Goal: Find specific page/section: Find specific page/section

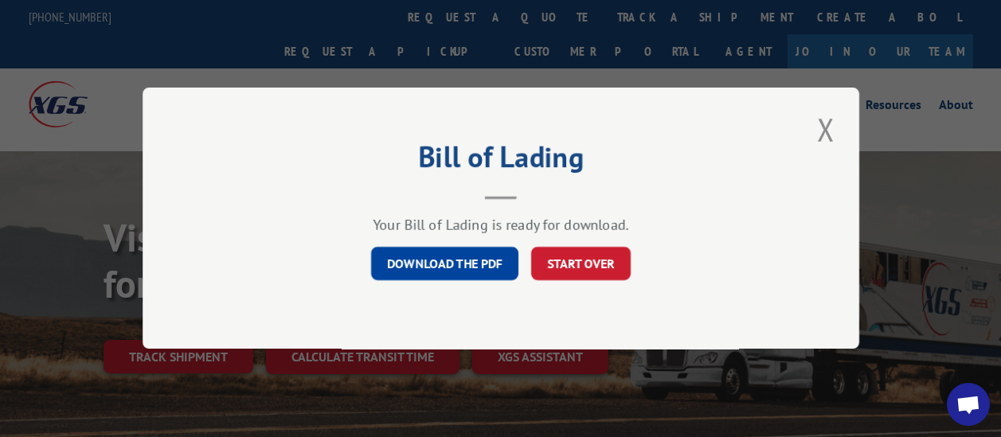
scroll to position [3, 0]
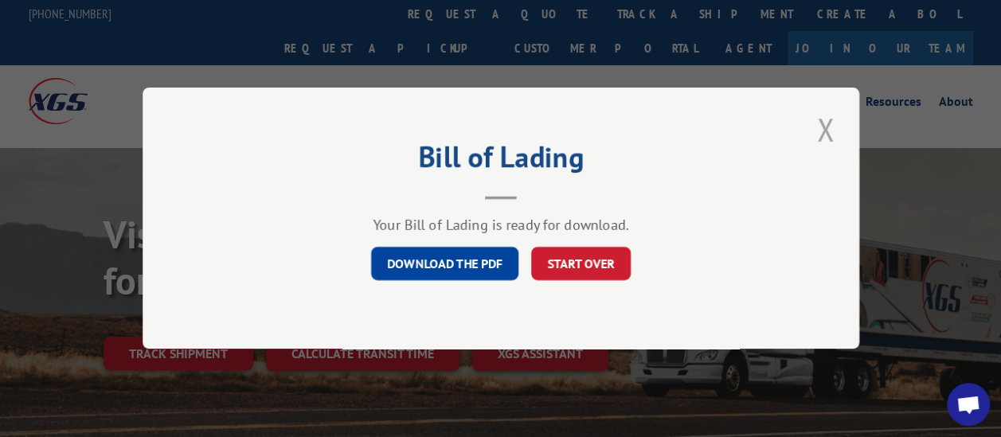
click at [832, 123] on button "Close modal" at bounding box center [825, 130] width 27 height 44
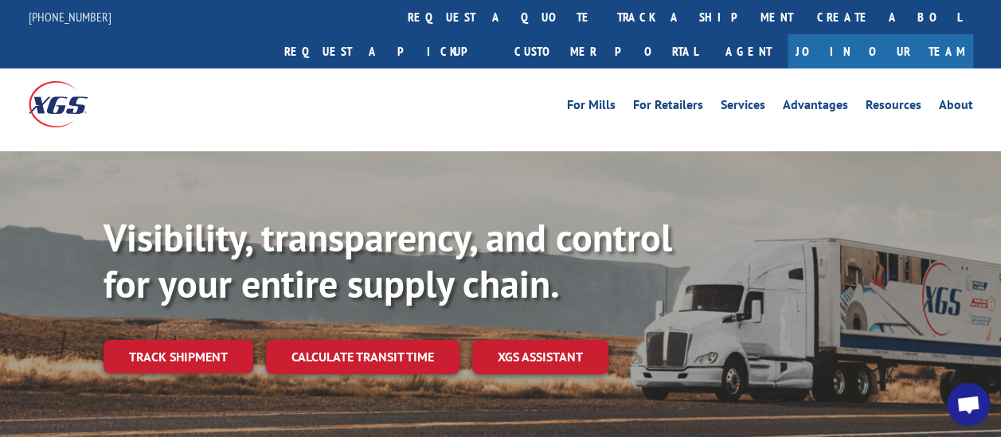
click at [385, 84] on div "For [PERSON_NAME] For Retailers Services Advantages Resources About For [PERSON…" at bounding box center [501, 103] width 944 height 71
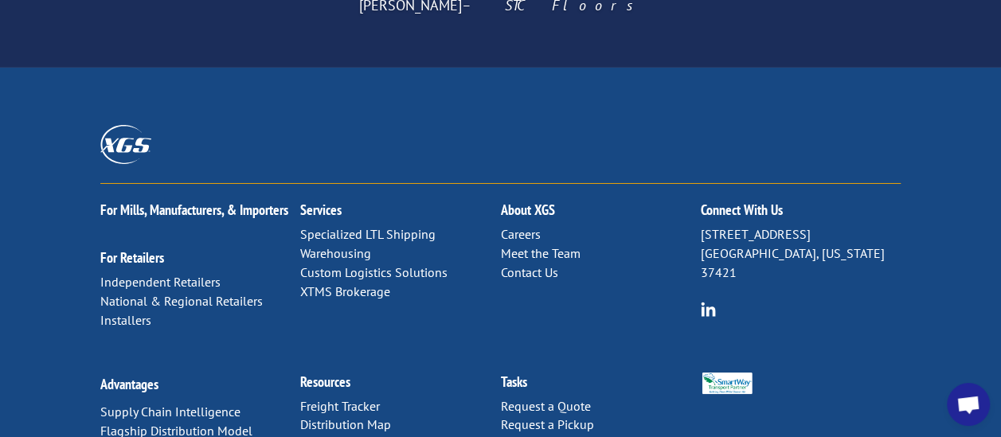
click at [344, 416] on link "Distribution Map" at bounding box center [345, 424] width 91 height 16
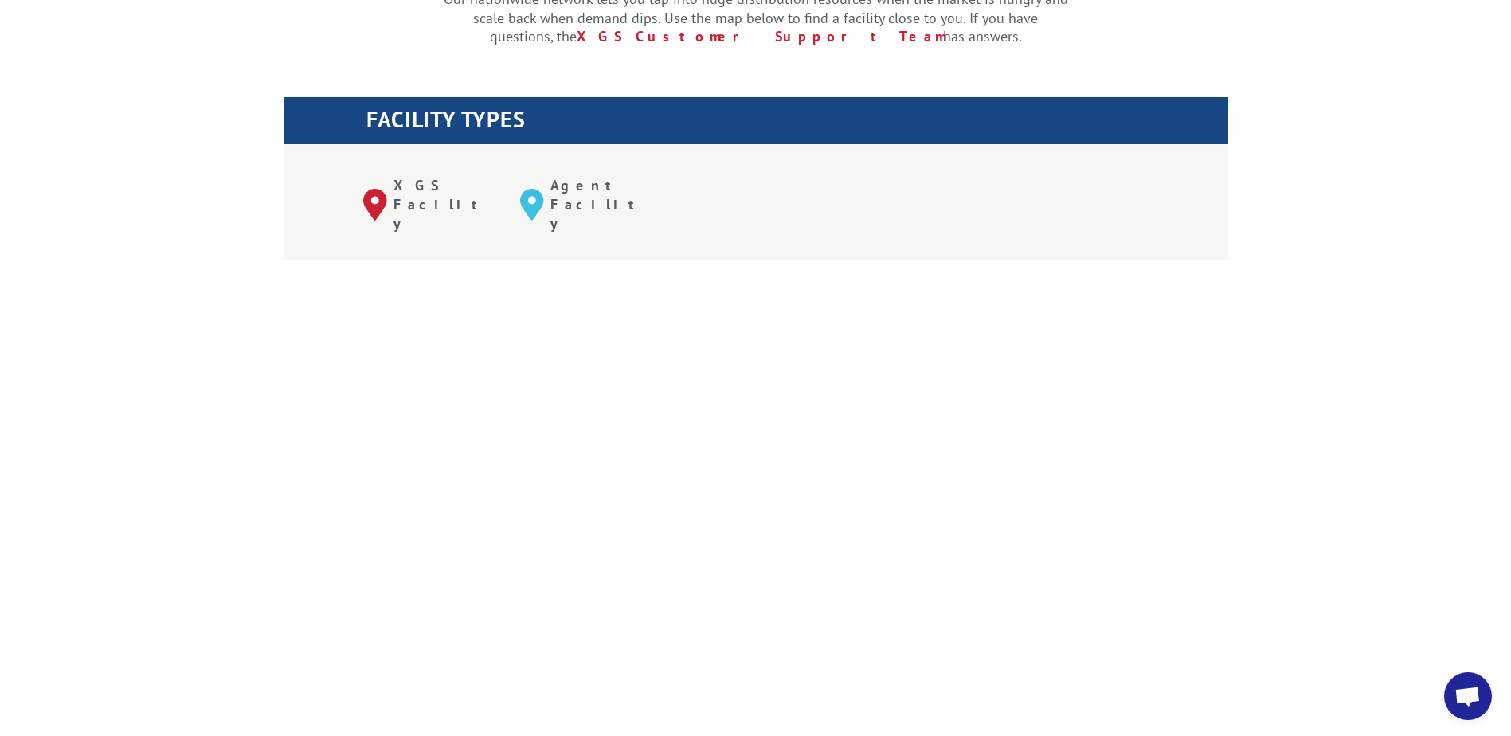
scroll to position [557, 0]
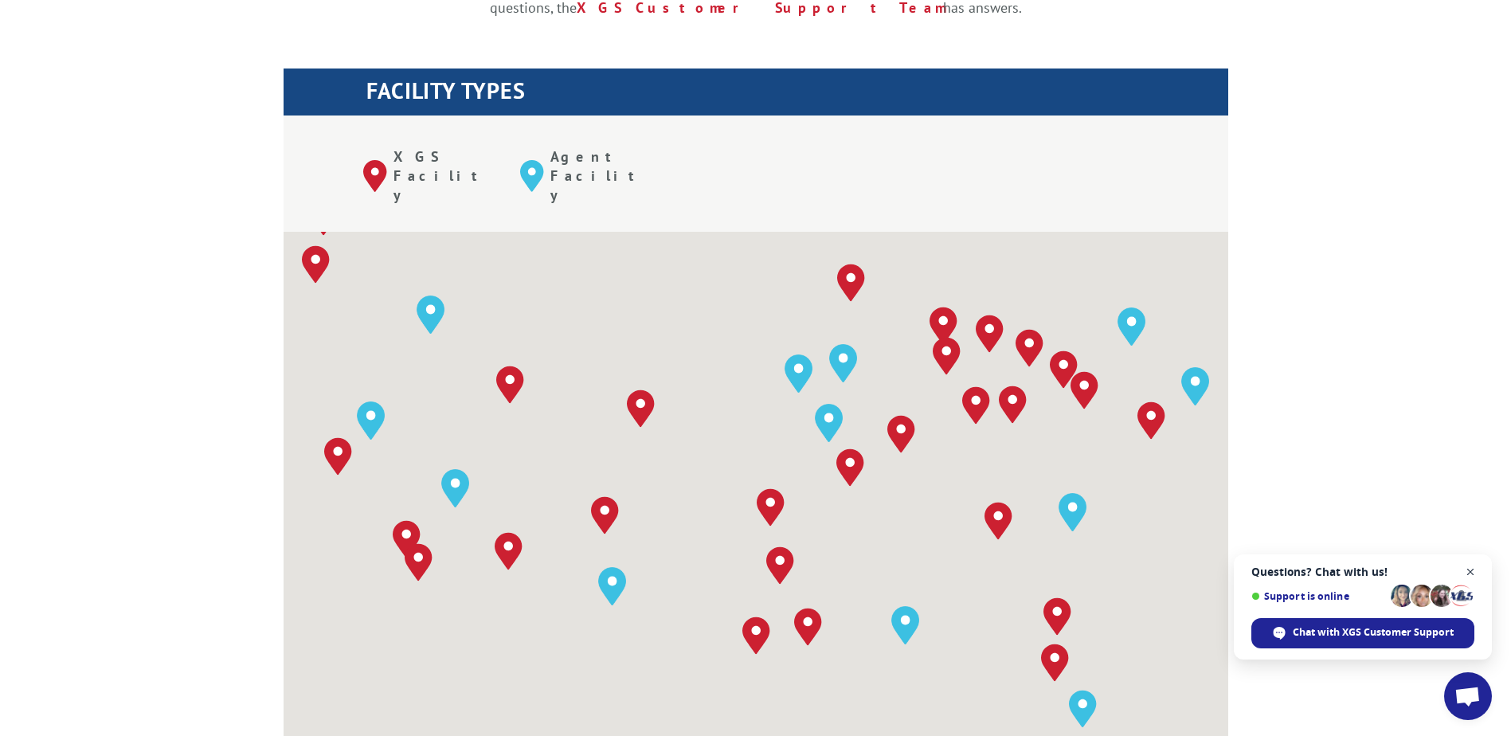
click at [1000, 448] on span "Open chat" at bounding box center [1470, 572] width 20 height 20
